Goal: Task Accomplishment & Management: Manage account settings

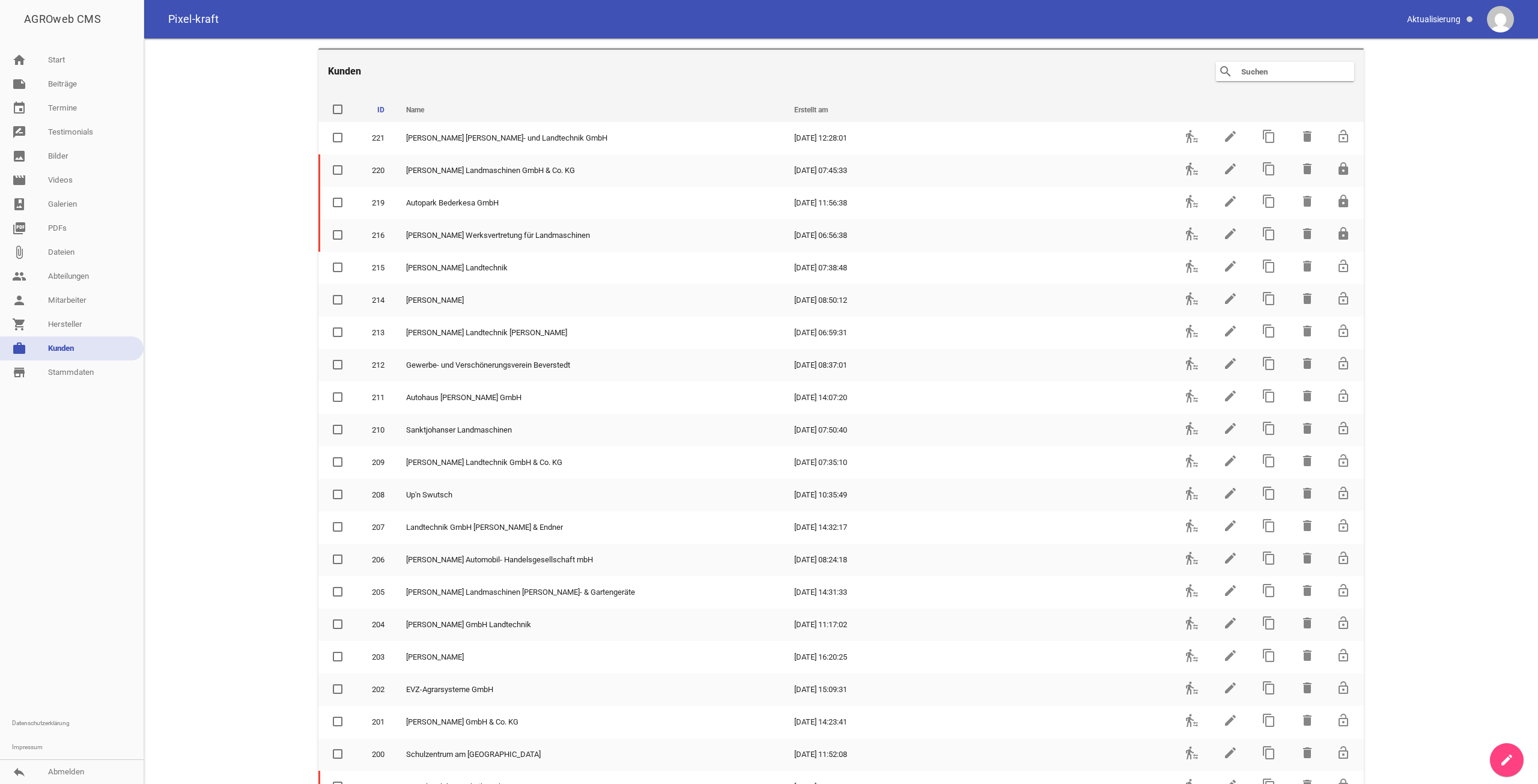
click at [1289, 79] on div "search clear" at bounding box center [1285, 71] width 138 height 19
click at [1337, 67] on icon "clear" at bounding box center [1344, 71] width 14 height 14
click at [1340, 72] on icon "clear" at bounding box center [1344, 71] width 14 height 14
click at [1326, 71] on input "text" at bounding box center [1288, 71] width 96 height 14
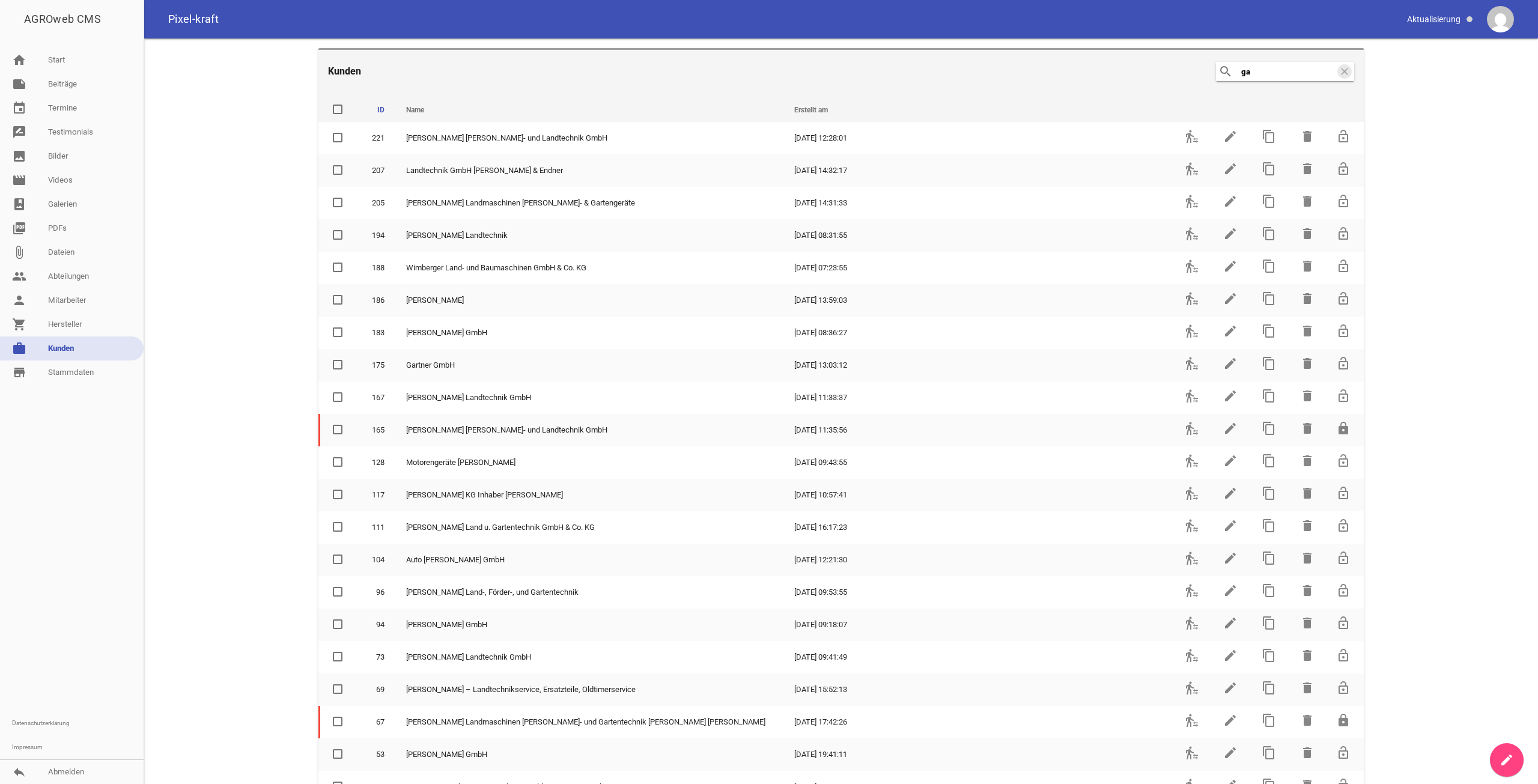
type input "g"
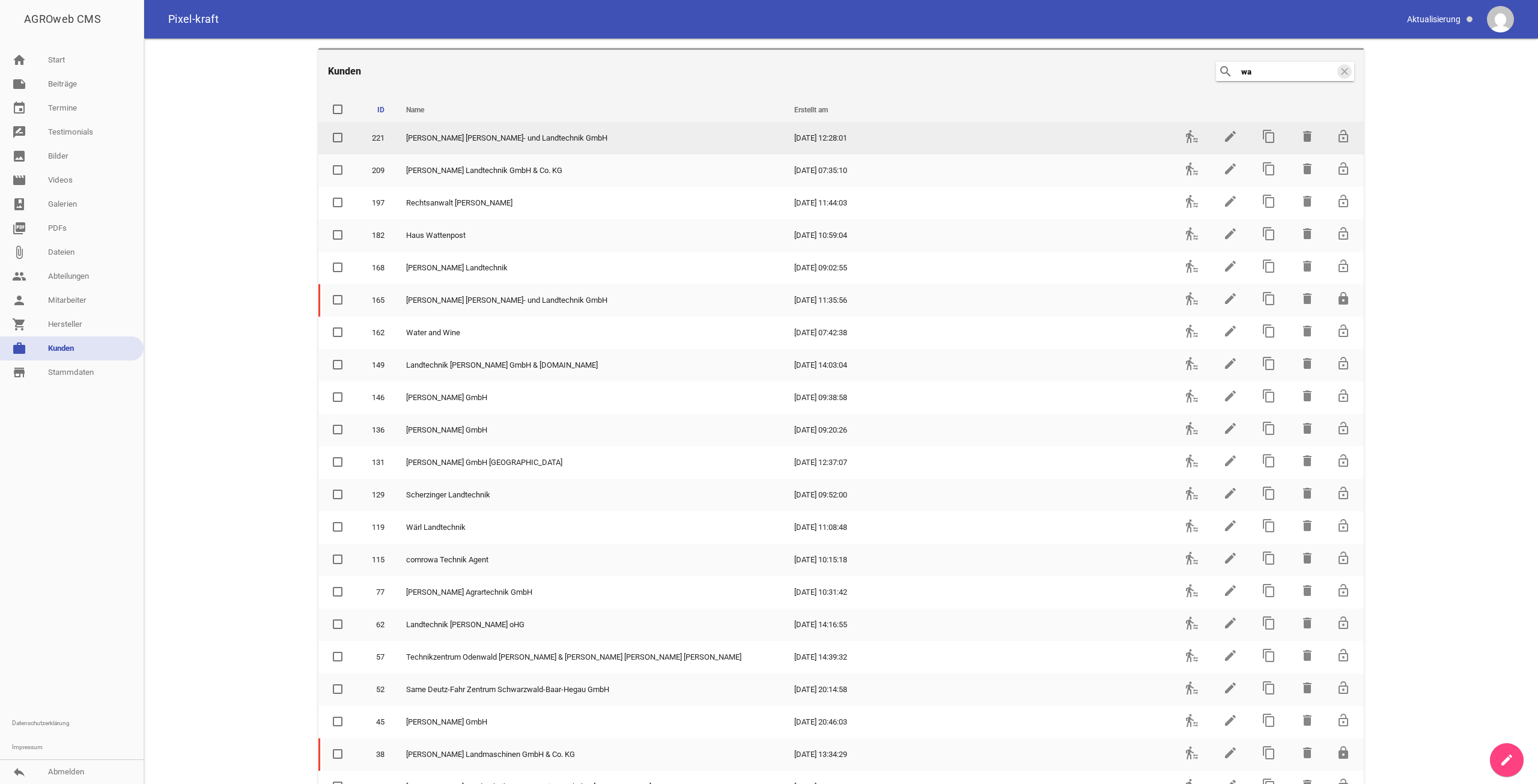
type input "wa"
click at [1233, 139] on td "edit" at bounding box center [1229, 137] width 38 height 32
click at [1225, 138] on icon "edit" at bounding box center [1229, 136] width 14 height 14
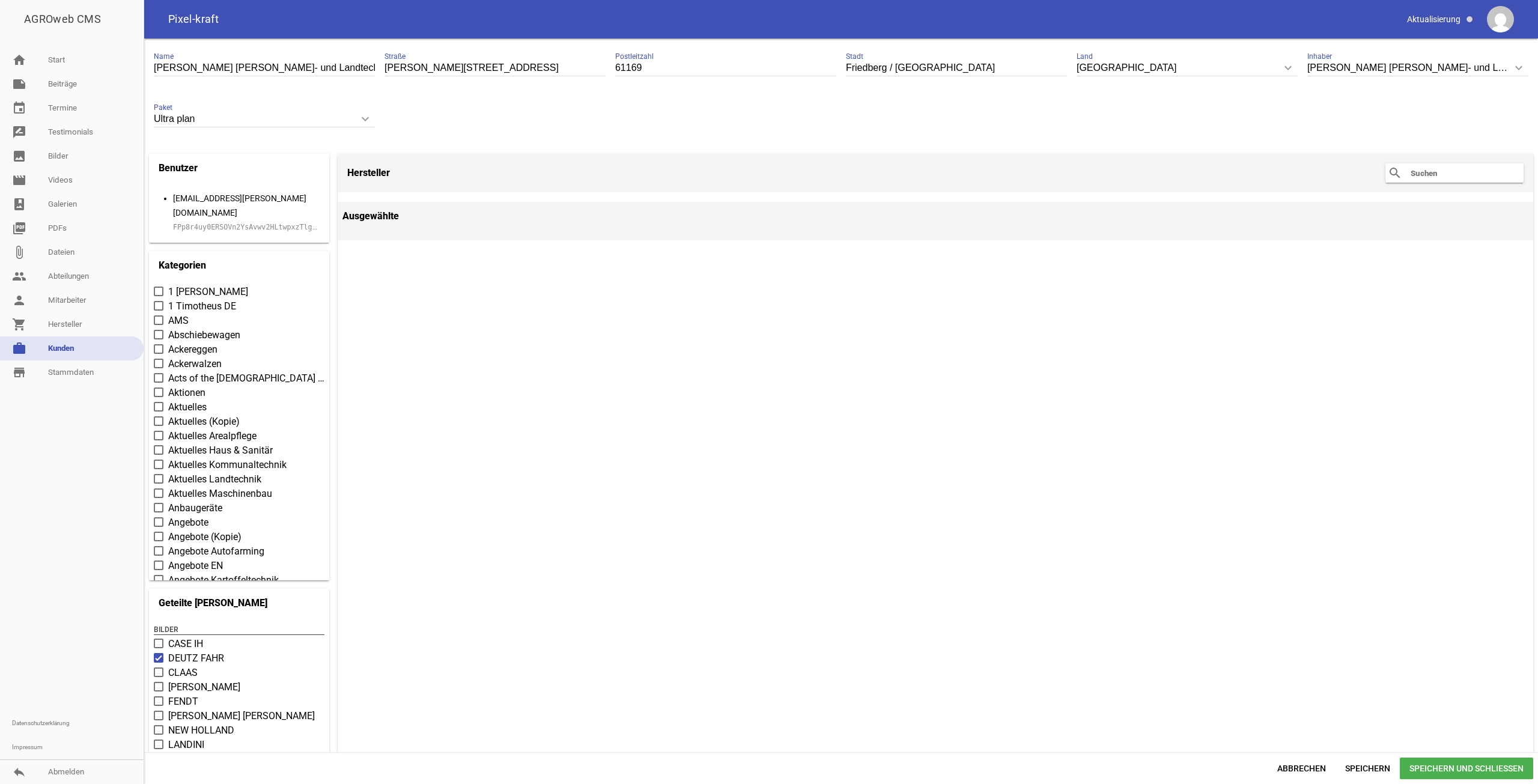
click at [223, 220] on small "FPp8r4uy0ERSOVn2YsAvwv2HLtwpxzTlgKlAuMuPA2oNxMbWs7y4lY8A0JxY" at bounding box center [247, 227] width 148 height 14
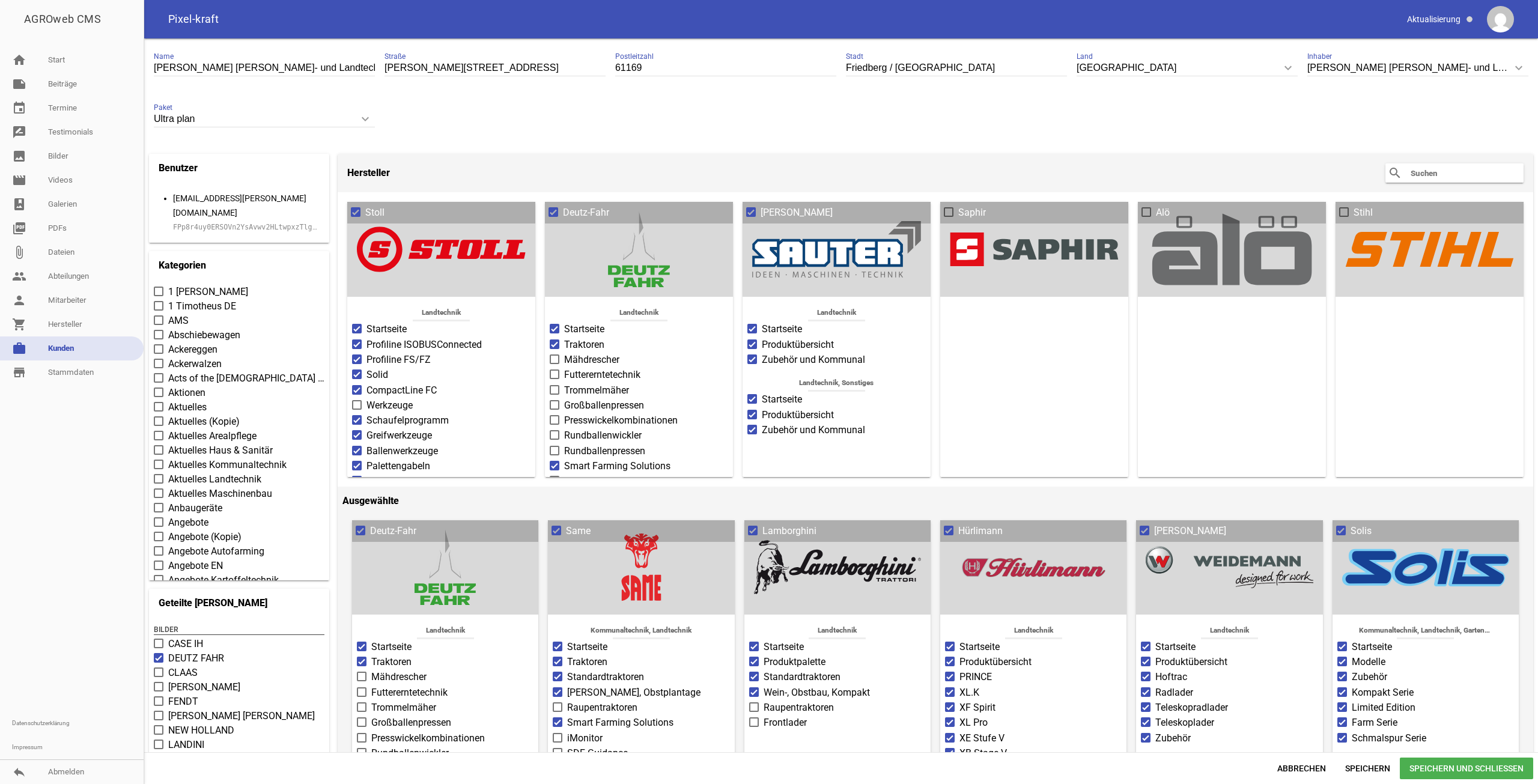
click at [227, 220] on small "FPp8r4uy0ERSOVn2YsAvwv2HLtwpxzTlgKlAuMuPA2oNxMbWs7y4lY8A0JxY" at bounding box center [247, 227] width 148 height 14
click at [84, 762] on link "reply Abmelden" at bounding box center [72, 772] width 144 height 24
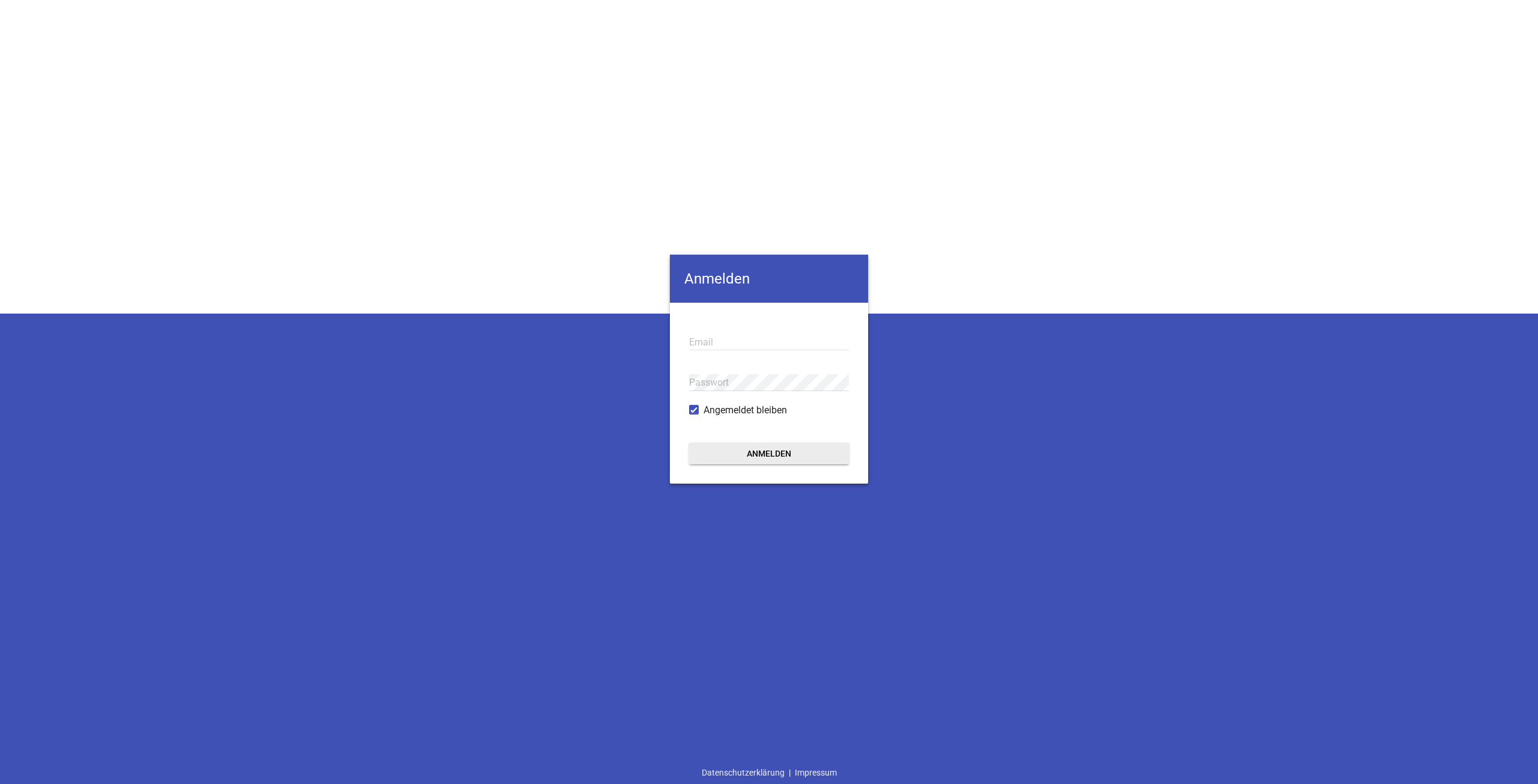
type input "[EMAIL_ADDRESS][DOMAIN_NAME]"
click at [742, 454] on button "Anmelden" at bounding box center [769, 453] width 160 height 22
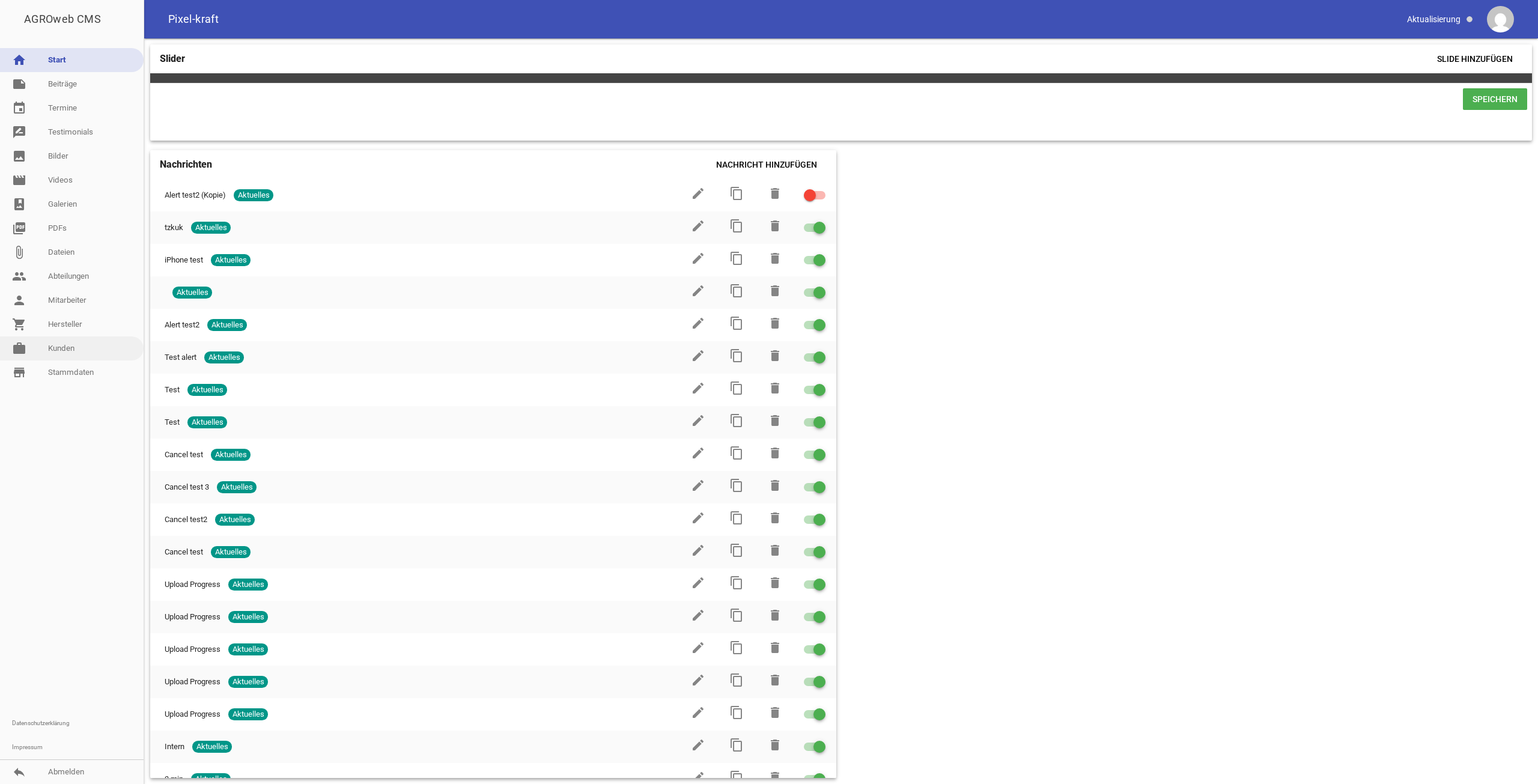
click at [78, 341] on link "work [PERSON_NAME]" at bounding box center [72, 348] width 144 height 24
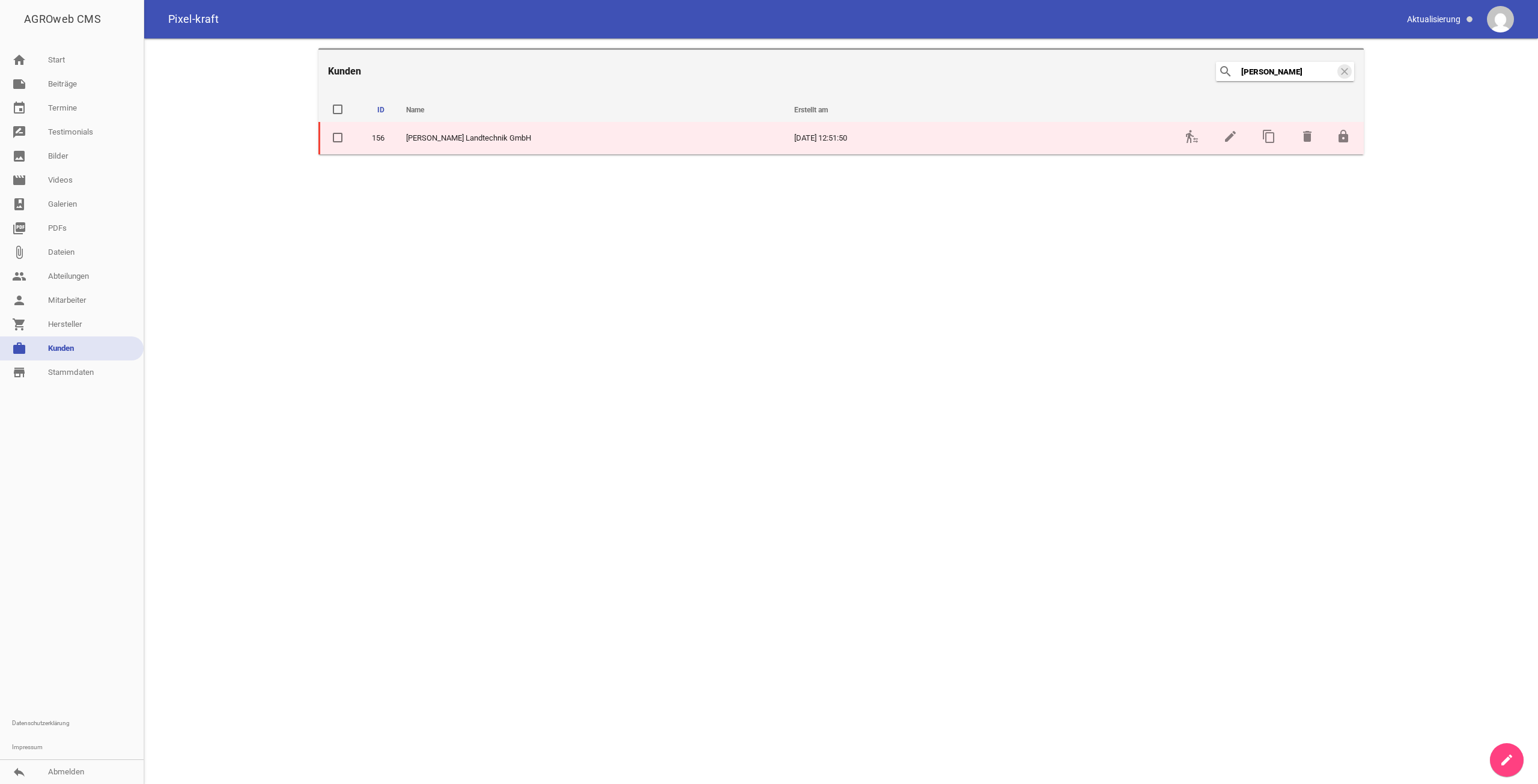
type input "[PERSON_NAME]"
click at [1219, 143] on td "edit" at bounding box center [1229, 137] width 38 height 32
click at [1227, 141] on icon "edit" at bounding box center [1229, 136] width 14 height 14
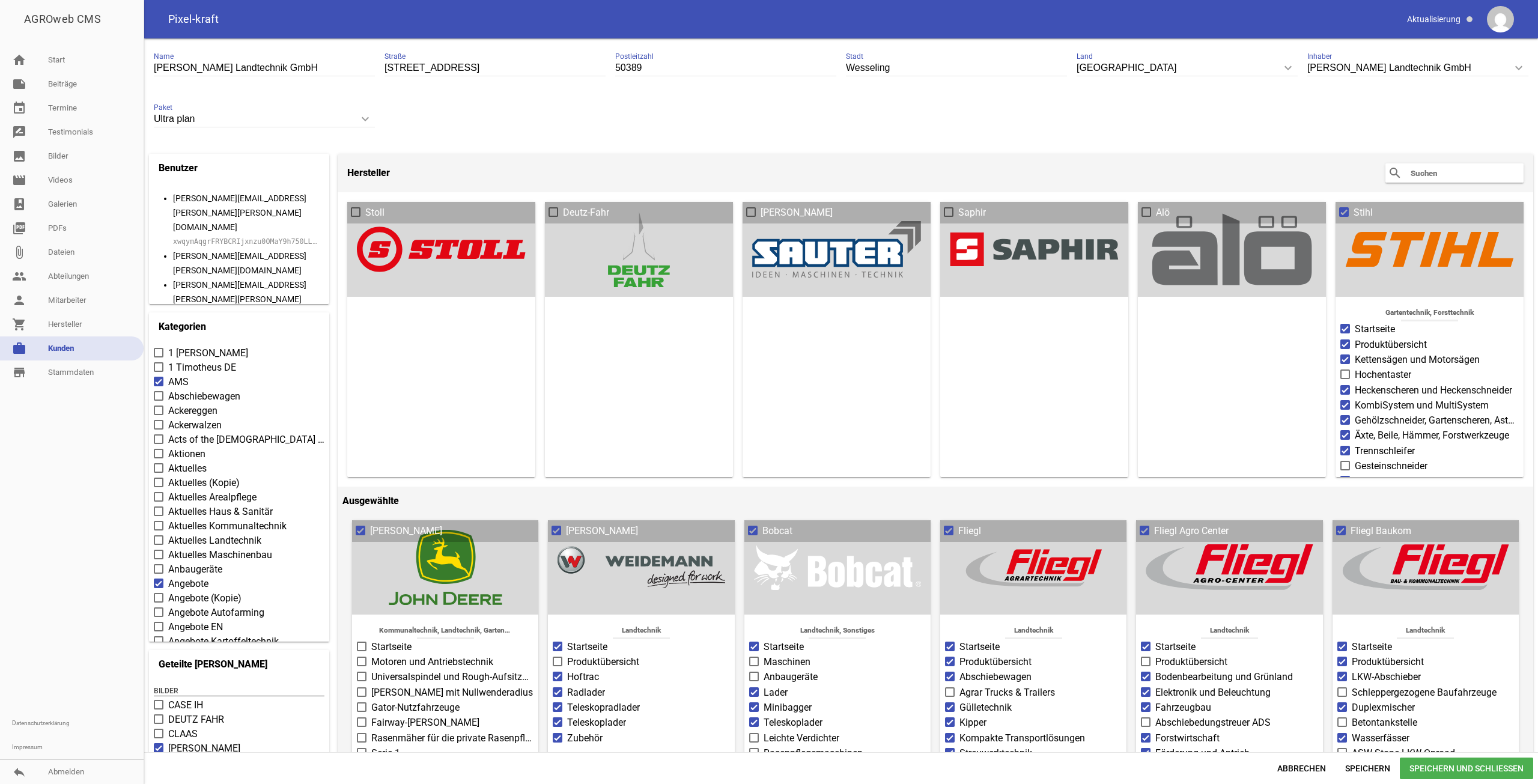
click at [224, 237] on code "xwqymAqgrFRYBCRIjxnzu0OMaY9h750LLvTq4XNKrx7BbsZQSio25u9mdOZ7" at bounding box center [299, 241] width 253 height 8
click at [60, 339] on link "work [PERSON_NAME]" at bounding box center [72, 348] width 144 height 24
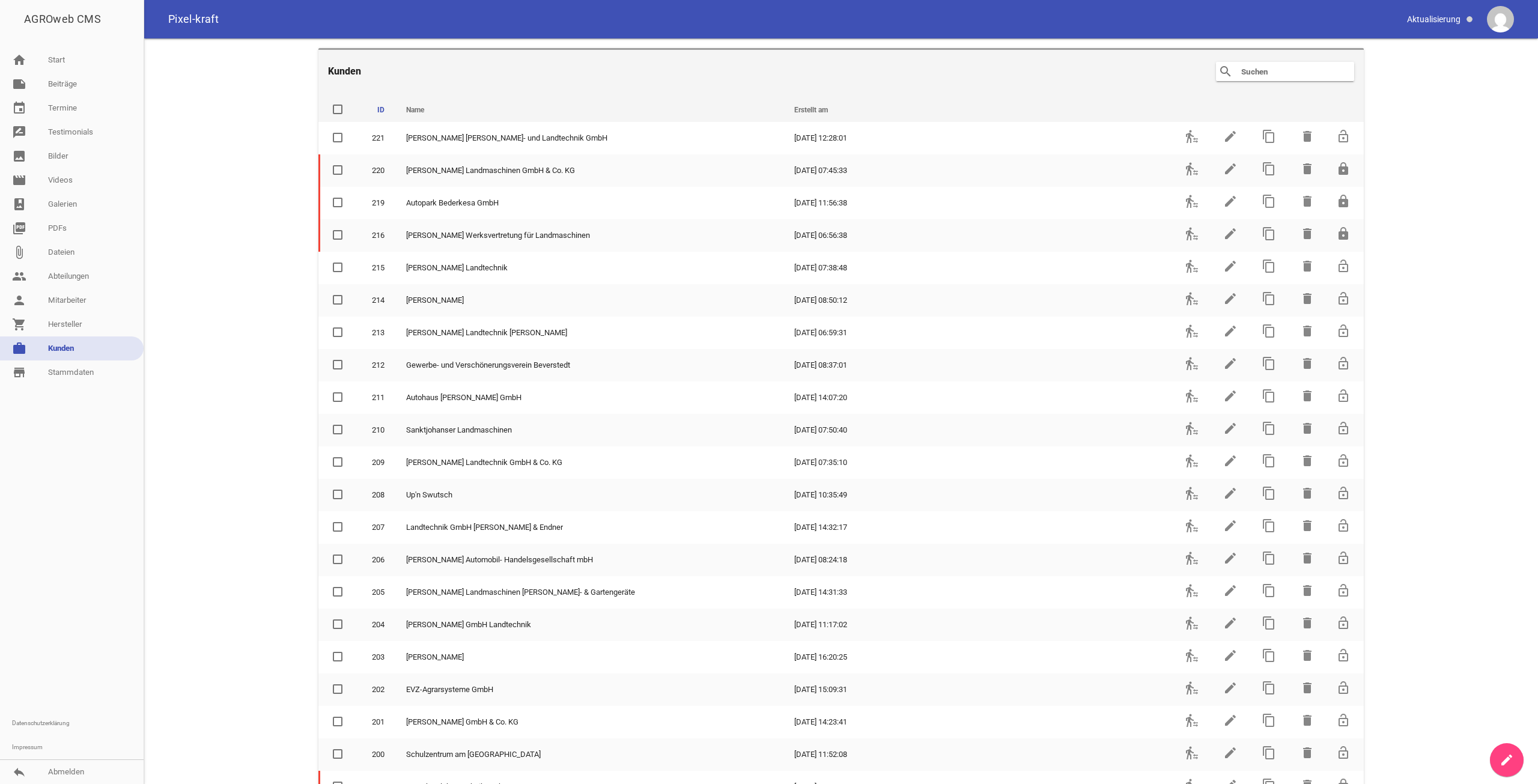
click at [1307, 60] on header "Kunden search clear" at bounding box center [841, 70] width 1045 height 45
click at [1310, 65] on input "text" at bounding box center [1288, 71] width 96 height 14
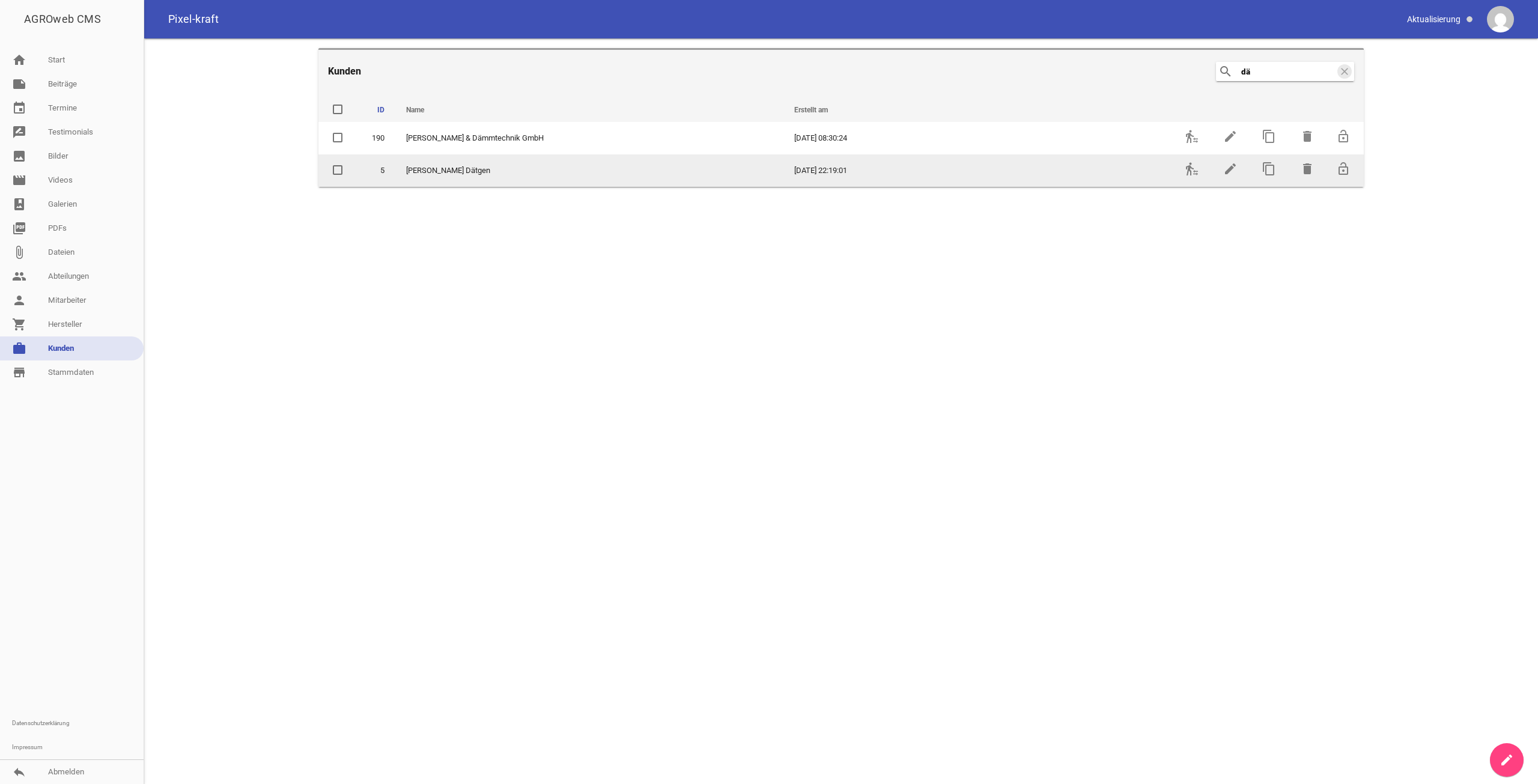
type input "dä"
click at [1194, 176] on td "transfer_within_a_station" at bounding box center [1191, 170] width 38 height 32
click at [1194, 170] on icon "transfer_within_a_station" at bounding box center [1191, 168] width 14 height 14
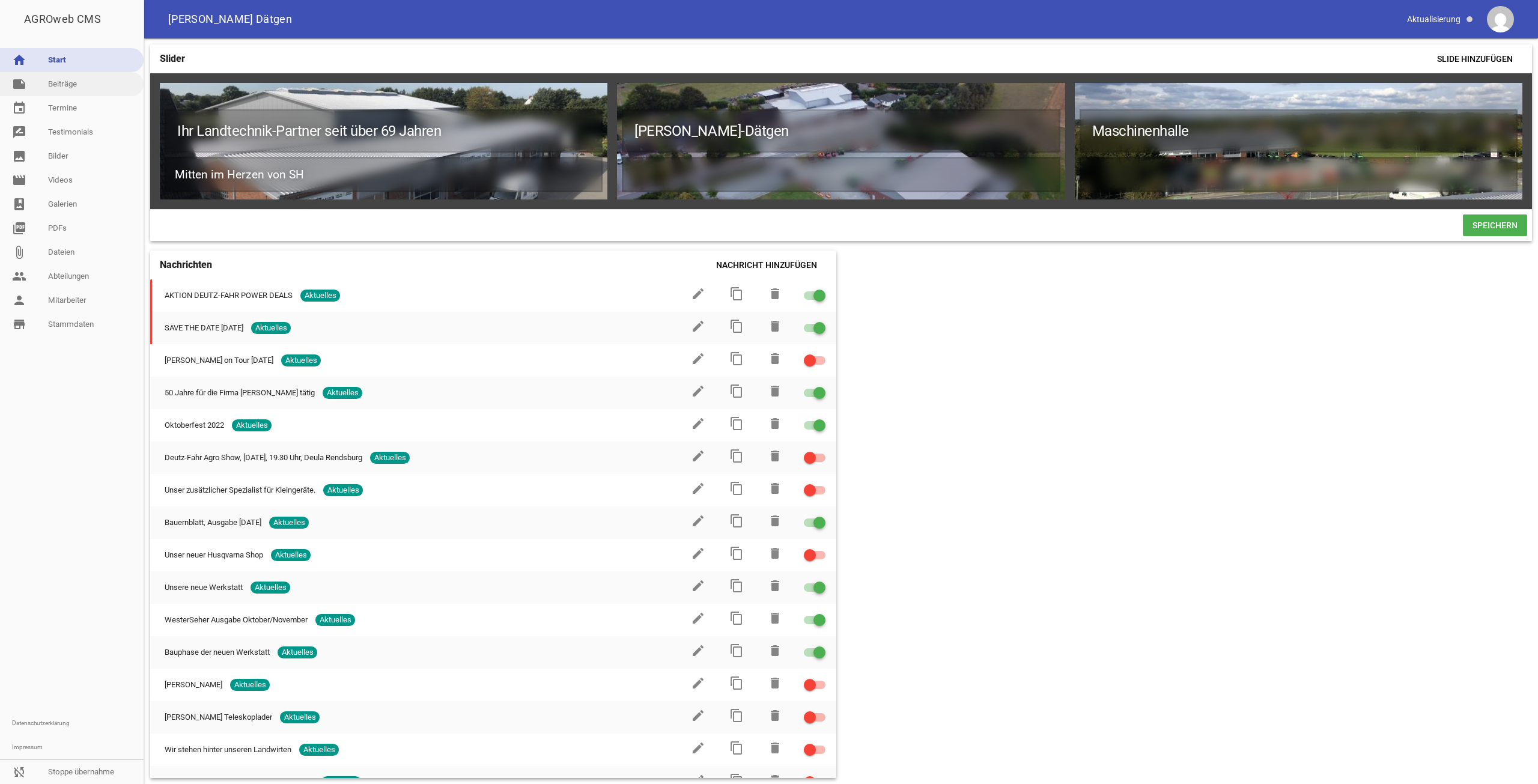
click at [87, 88] on link "note Beiträge" at bounding box center [72, 84] width 144 height 24
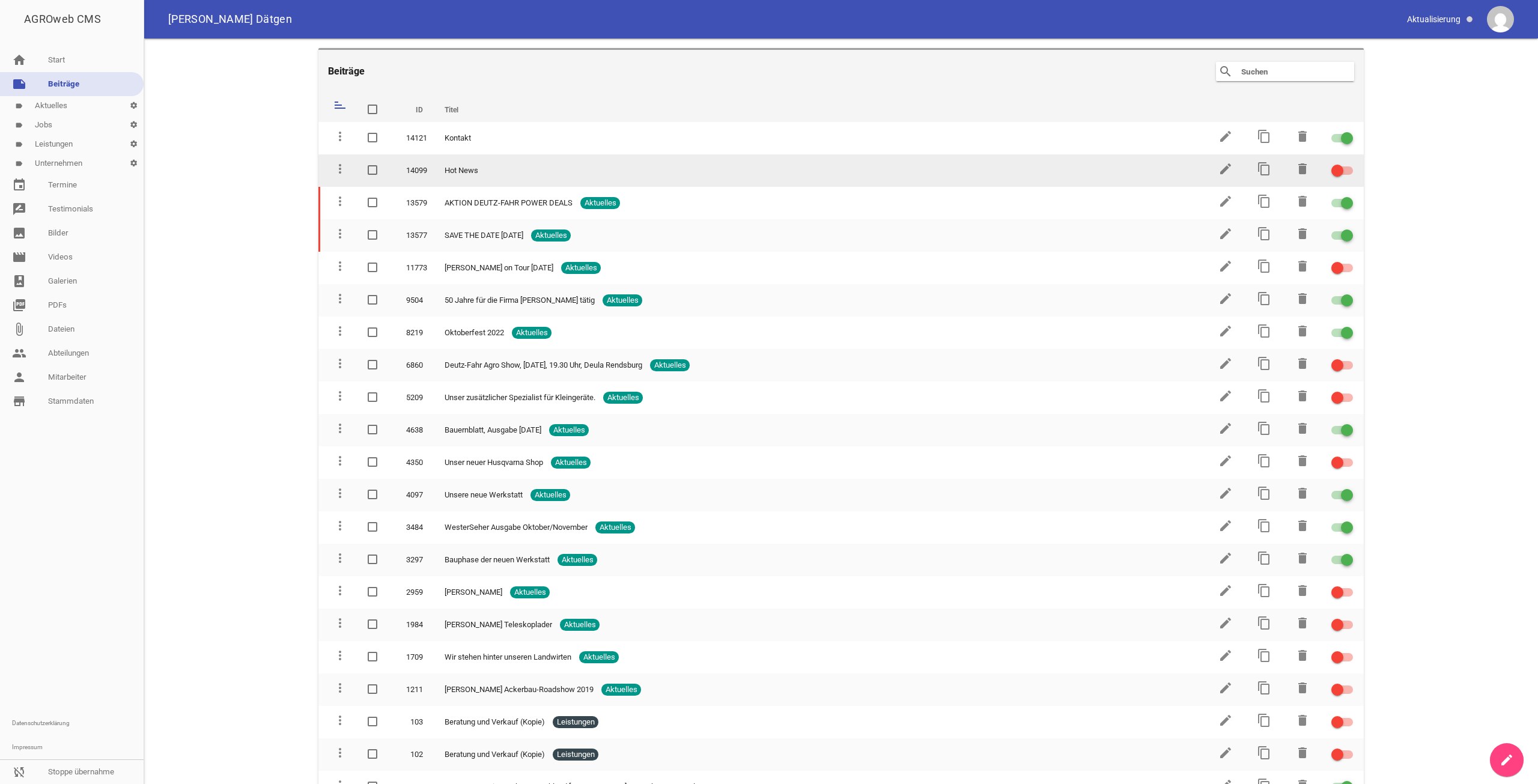
click at [1337, 170] on div at bounding box center [1337, 170] width 12 height 12
click at [1349, 163] on input "checkbox" at bounding box center [1349, 163] width 0 height 0
